Goal: Task Accomplishment & Management: Use online tool/utility

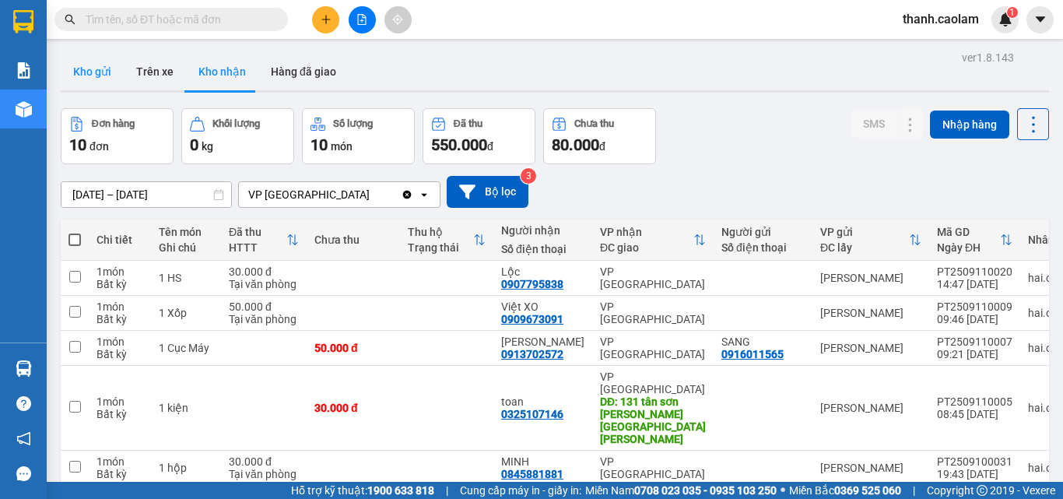
click at [75, 76] on button "Kho gửi" at bounding box center [92, 71] width 63 height 37
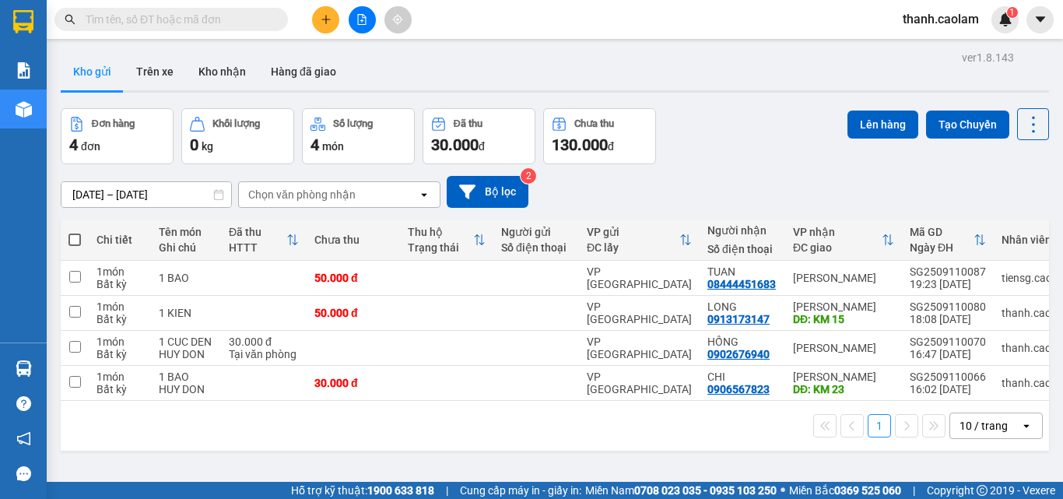
click at [948, 27] on span "thanh.caolam" at bounding box center [940, 18] width 101 height 19
click at [952, 51] on span "Đăng xuất" at bounding box center [948, 48] width 67 height 17
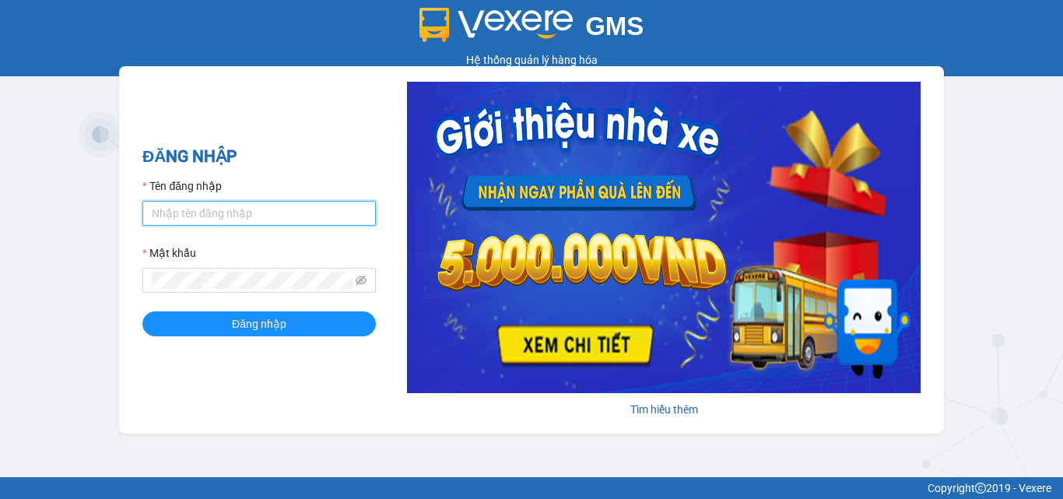
click at [298, 212] on input "Tên đăng nhập" at bounding box center [258, 213] width 233 height 25
type input "minh.caolam"
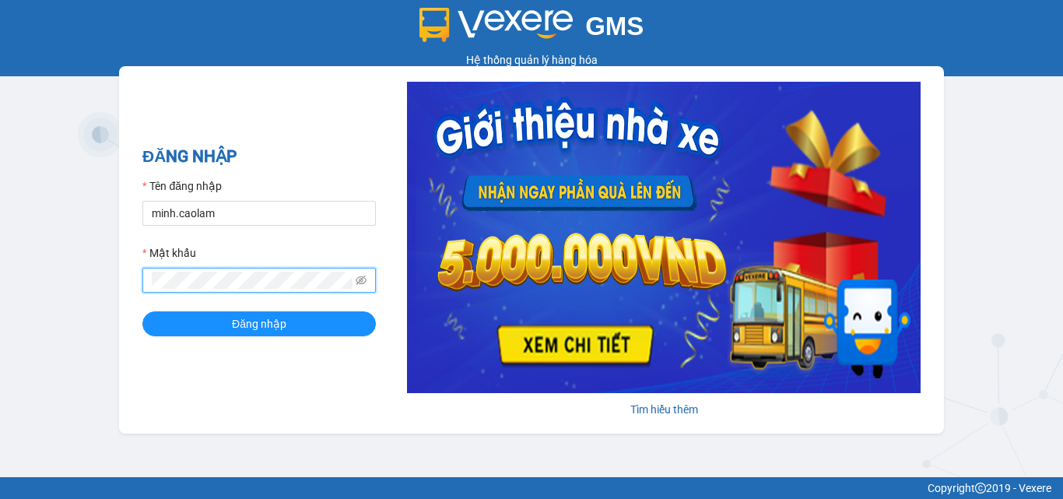
click at [142, 311] on button "Đăng nhập" at bounding box center [258, 323] width 233 height 25
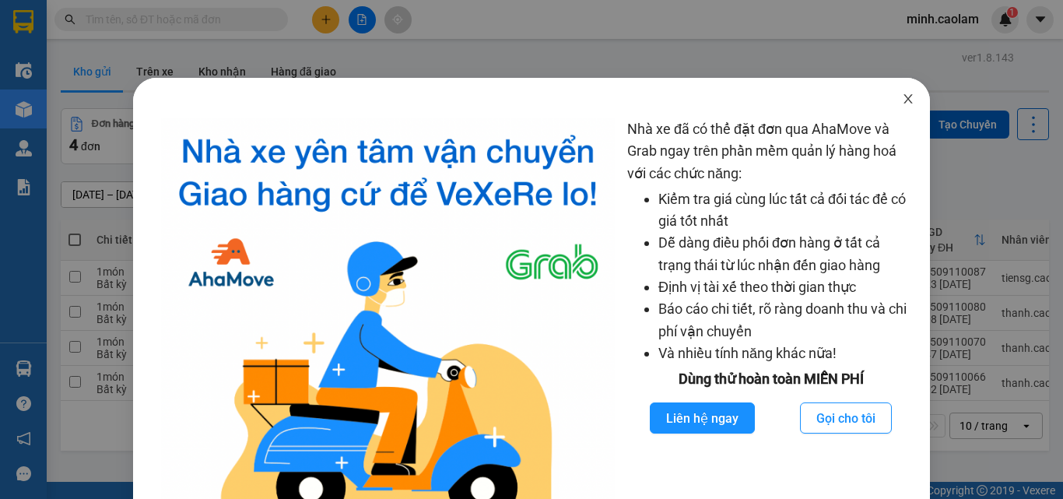
drag, startPoint x: 903, startPoint y: 93, endPoint x: 530, endPoint y: 1, distance: 384.6
click at [888, 93] on span "Close" at bounding box center [908, 100] width 44 height 44
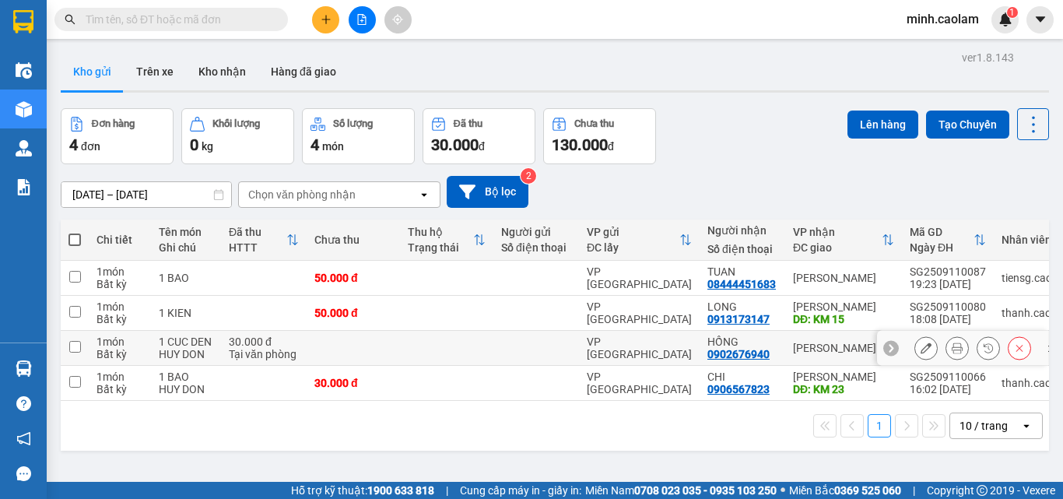
click at [1008, 349] on button at bounding box center [1019, 348] width 22 height 27
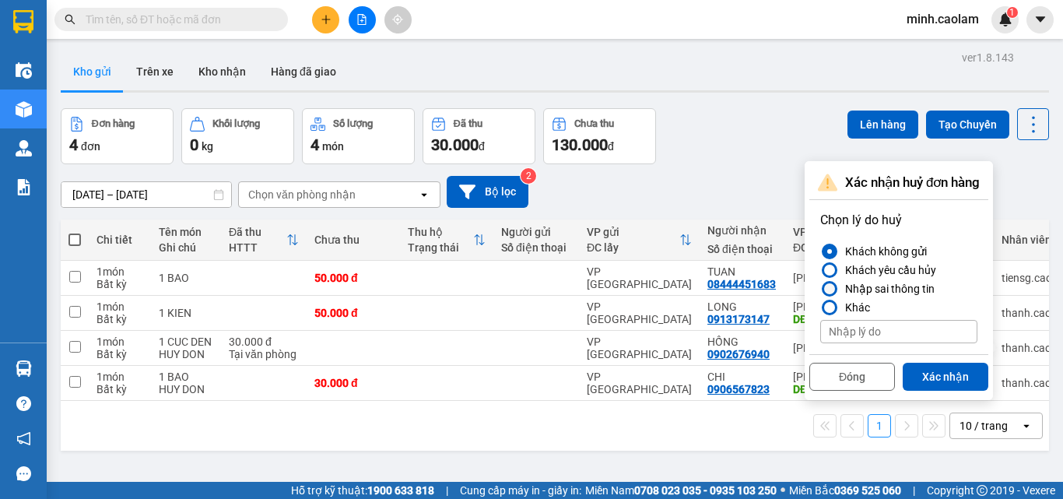
drag, startPoint x: 874, startPoint y: 293, endPoint x: 928, endPoint y: 341, distance: 72.2
click at [879, 295] on div "Nhập sai thông tin" at bounding box center [887, 288] width 96 height 19
click at [829, 290] on div at bounding box center [829, 288] width 11 height 11
click at [820, 289] on input "Nhập sai thông tin" at bounding box center [820, 289] width 0 height 0
click at [924, 374] on button "Xác nhận" at bounding box center [946, 377] width 86 height 28
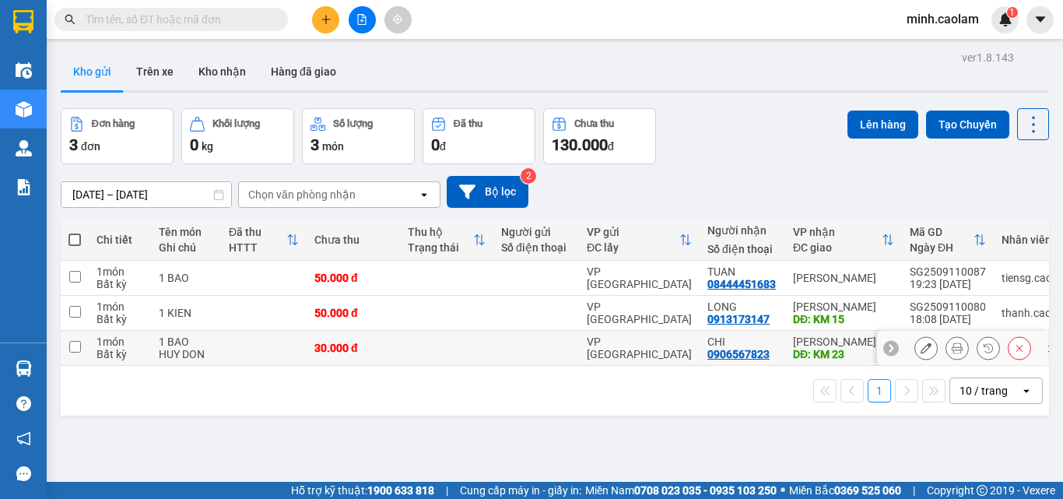
click at [1014, 352] on icon at bounding box center [1019, 347] width 11 height 11
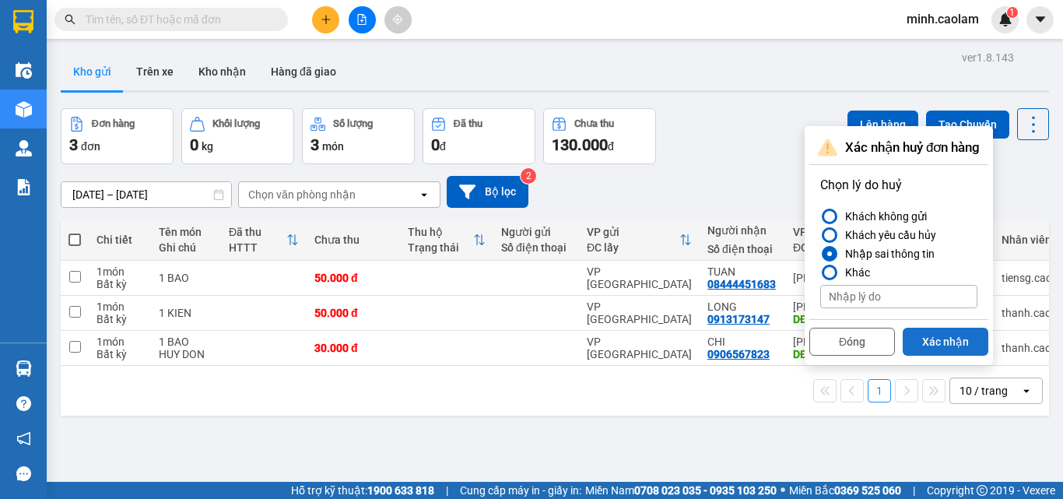
click at [945, 336] on button "Xác nhận" at bounding box center [946, 342] width 86 height 28
